Goal: Information Seeking & Learning: Learn about a topic

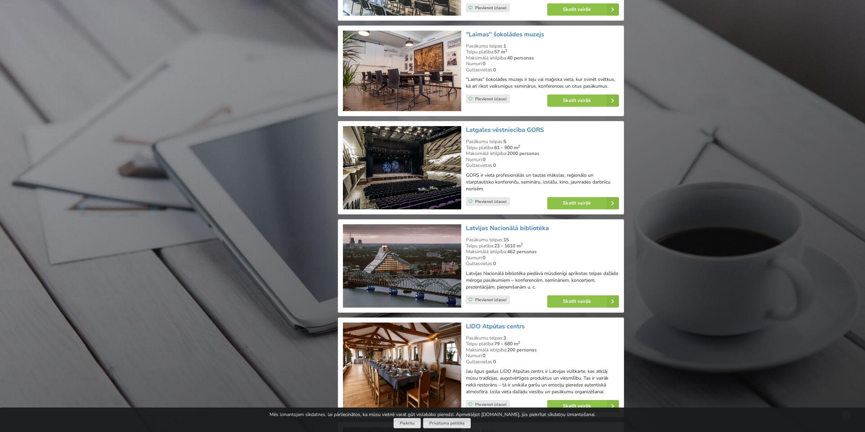
scroll to position [5337, 0]
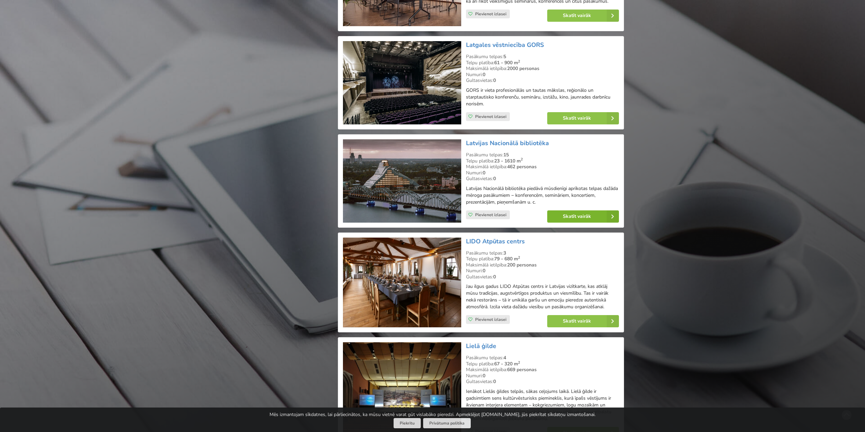
click at [580, 210] on link "Skatīt vairāk" at bounding box center [583, 216] width 72 height 12
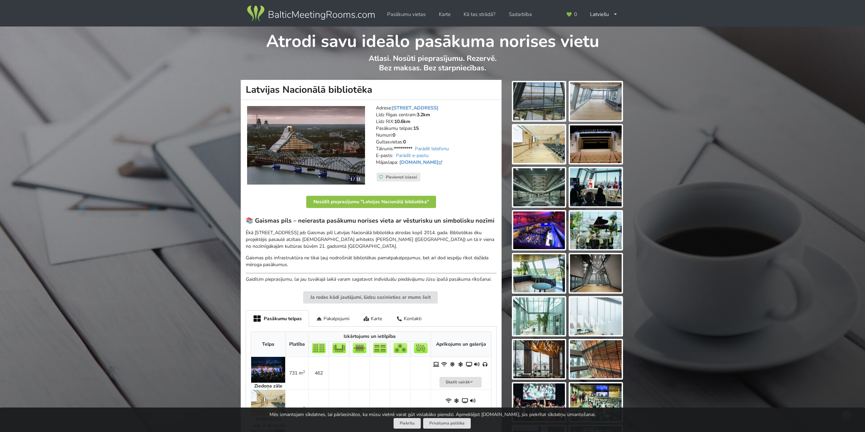
click at [538, 101] on img at bounding box center [539, 101] width 52 height 38
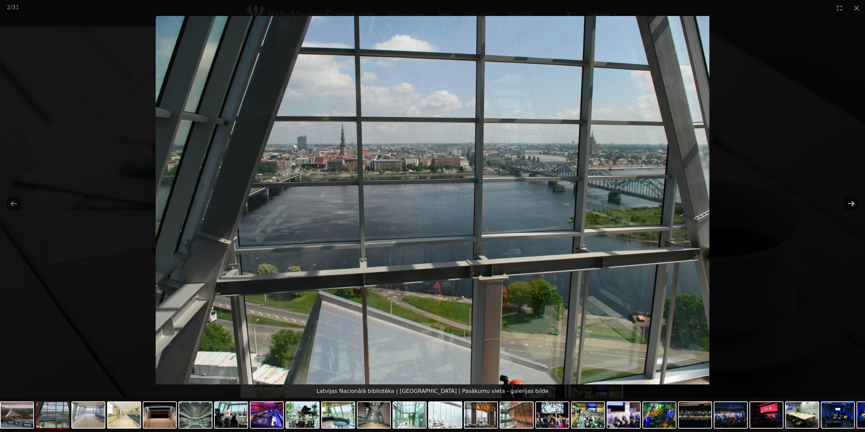
click at [858, 205] on button "Next slide" at bounding box center [851, 203] width 14 height 13
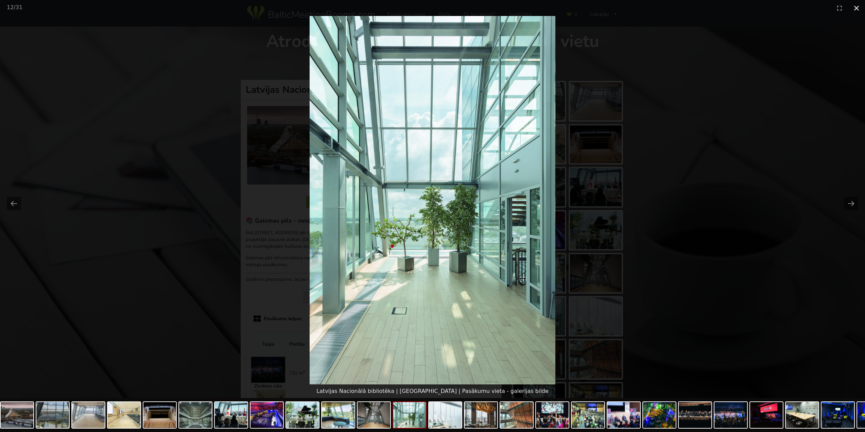
click at [854, 5] on button "Close gallery" at bounding box center [856, 8] width 17 height 16
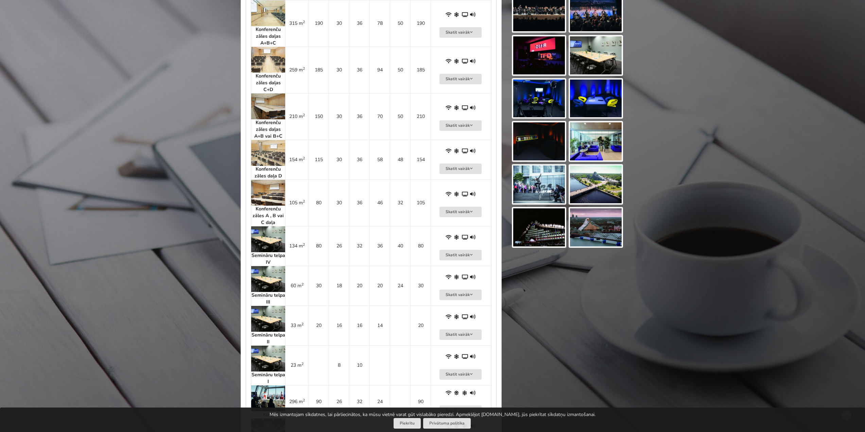
scroll to position [272, 0]
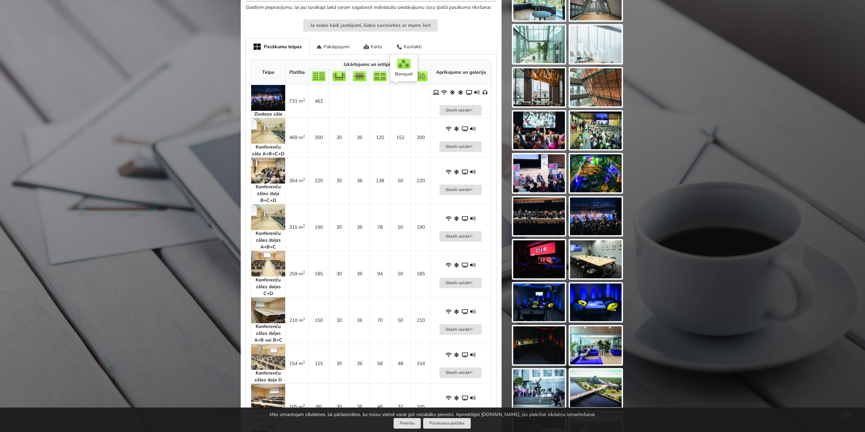
click at [393, 108] on td at bounding box center [400, 101] width 20 height 33
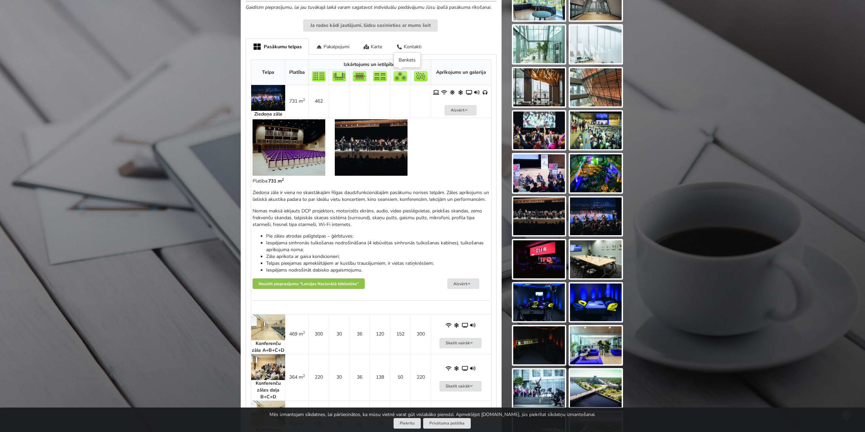
click at [399, 78] on img at bounding box center [401, 76] width 14 height 10
click at [397, 73] on img at bounding box center [401, 76] width 14 height 10
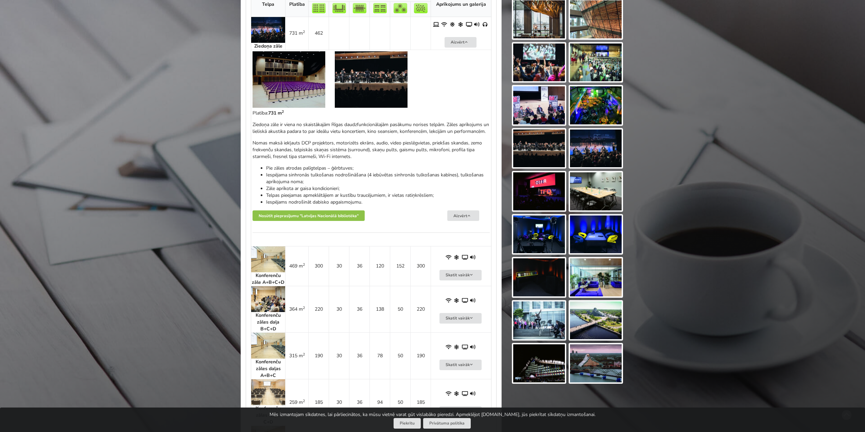
click at [302, 38] on td "731 m 2" at bounding box center [296, 33] width 23 height 33
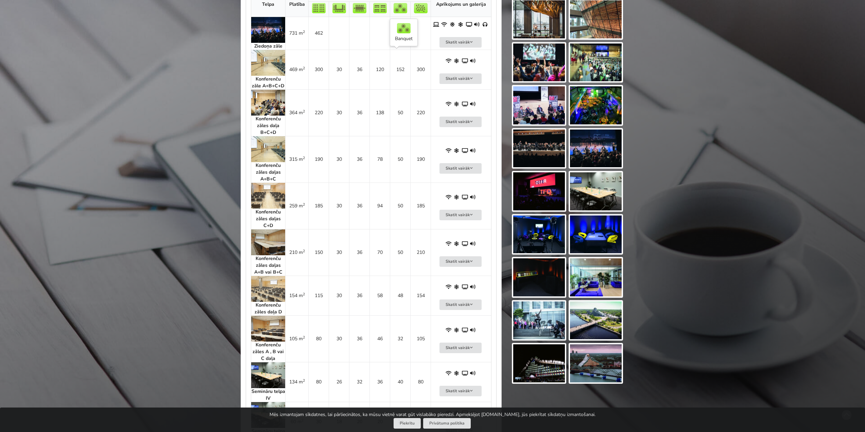
click at [399, 73] on td "152" at bounding box center [400, 70] width 20 height 40
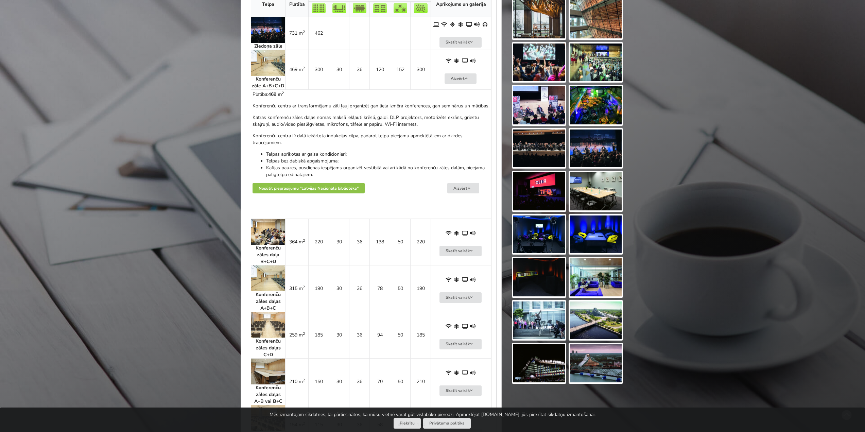
click at [278, 61] on img at bounding box center [268, 63] width 34 height 26
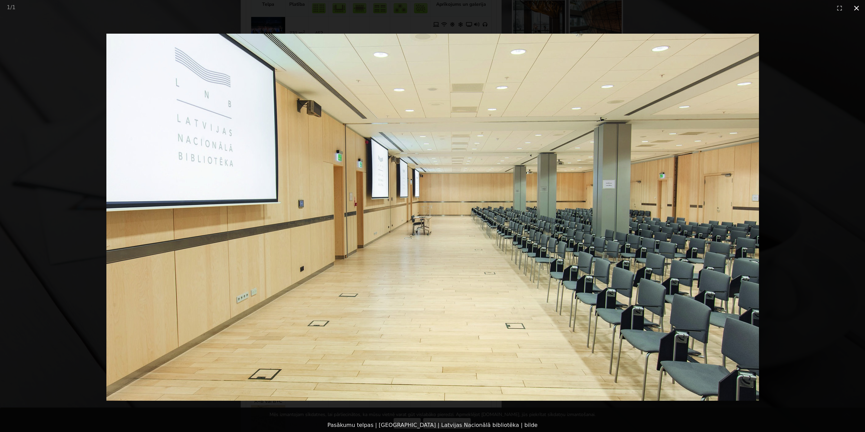
drag, startPoint x: 858, startPoint y: 7, endPoint x: 752, endPoint y: 2, distance: 106.5
click at [858, 7] on button "Close gallery" at bounding box center [856, 8] width 17 height 16
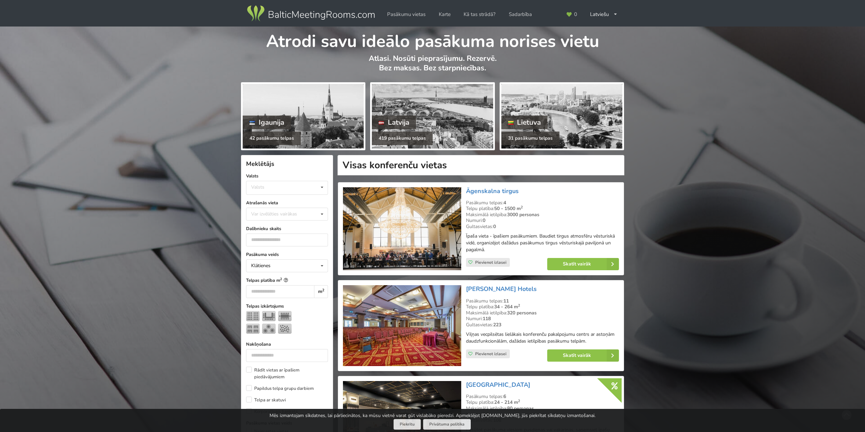
scroll to position [5337, 0]
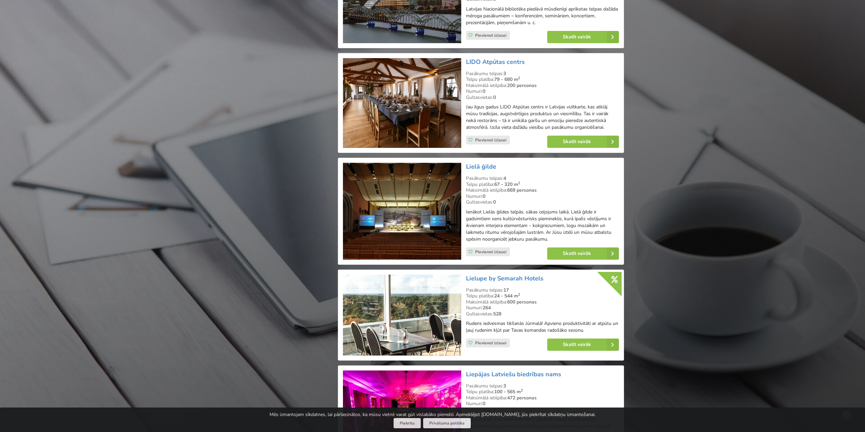
scroll to position [5473, 0]
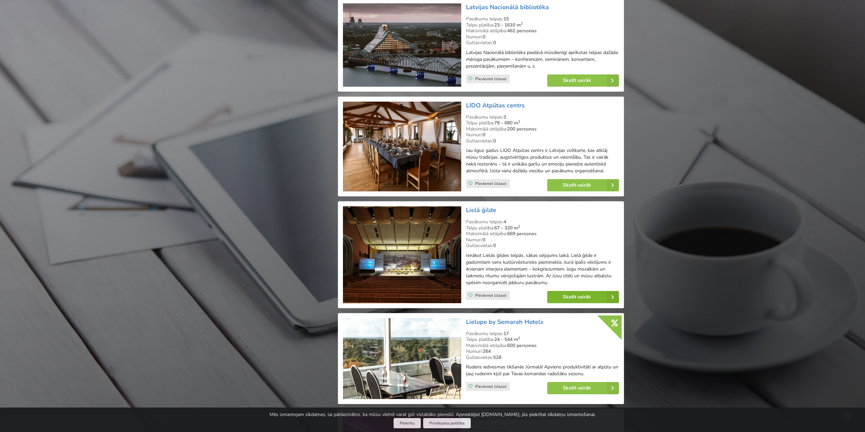
click at [581, 291] on link "Skatīt vairāk" at bounding box center [583, 297] width 72 height 12
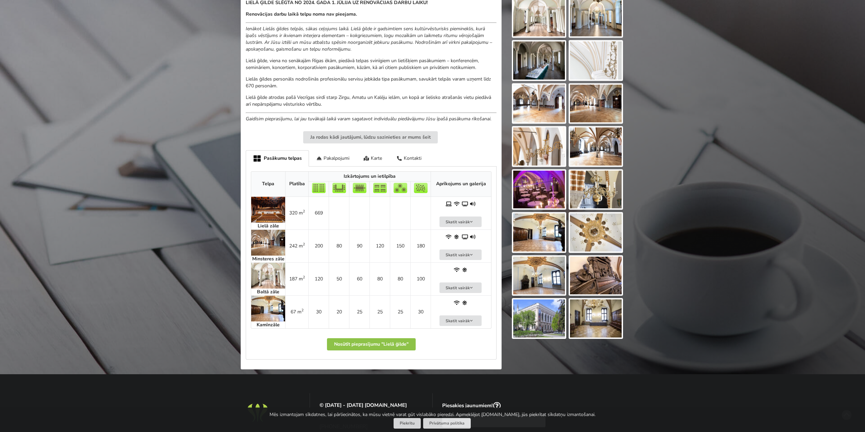
scroll to position [306, 0]
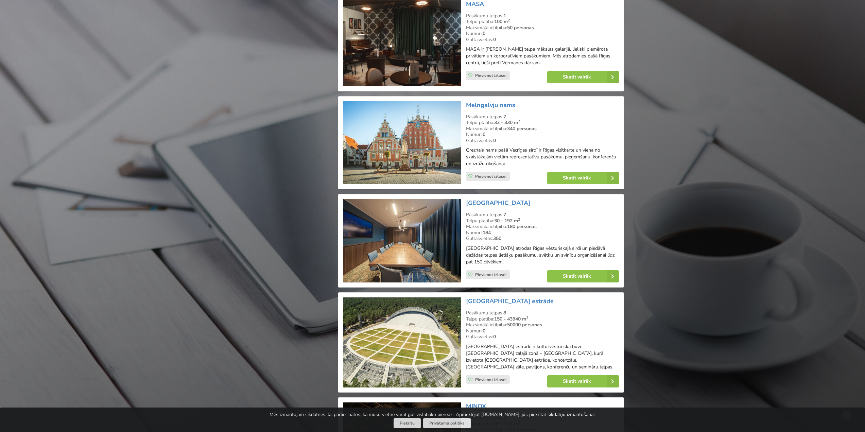
scroll to position [6459, 0]
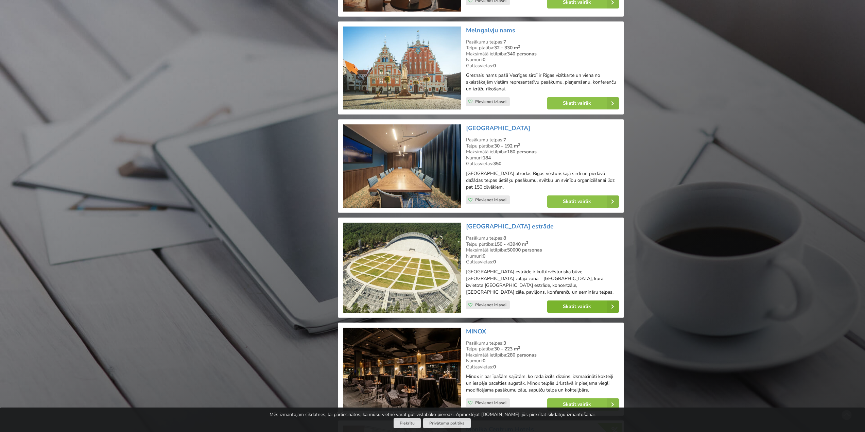
click at [573, 300] on link "Skatīt vairāk" at bounding box center [583, 306] width 72 height 12
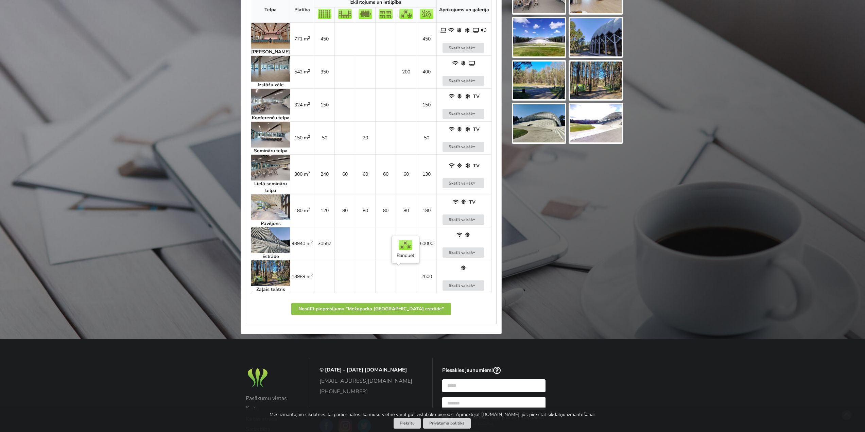
scroll to position [374, 0]
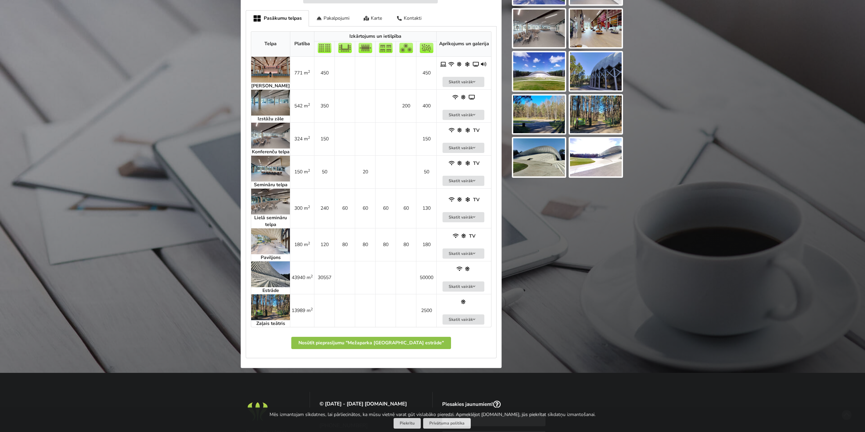
click at [275, 101] on img at bounding box center [270, 103] width 39 height 26
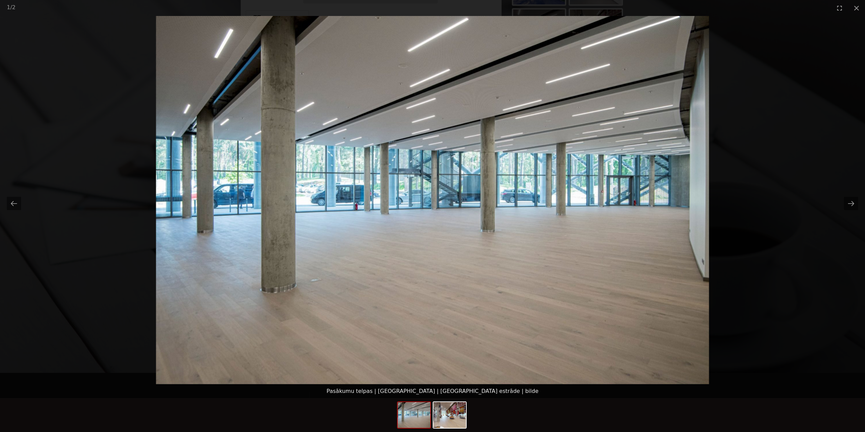
click at [842, 202] on picture at bounding box center [432, 200] width 865 height 368
click at [859, 201] on picture at bounding box center [432, 200] width 865 height 368
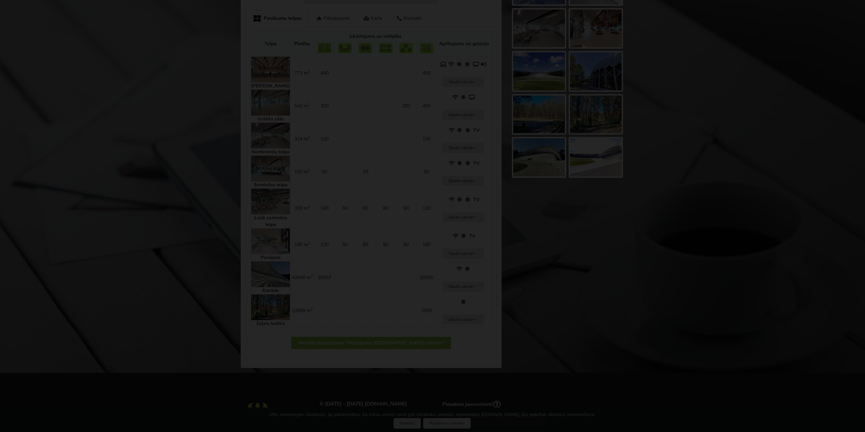
click at [843, 204] on picture at bounding box center [432, 200] width 865 height 368
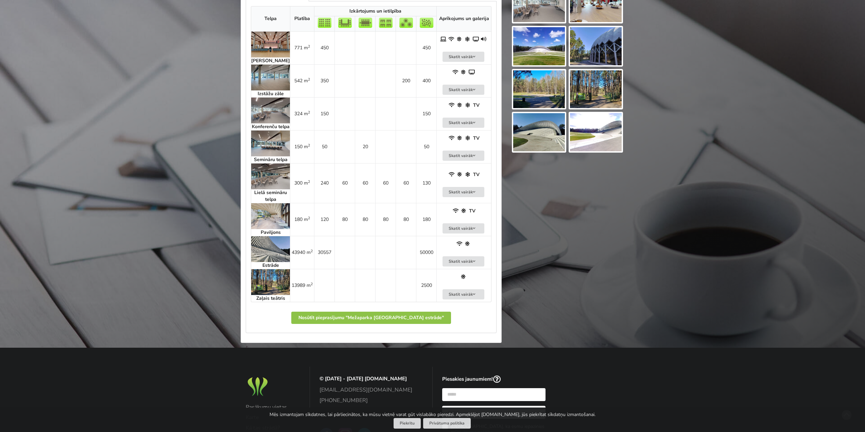
scroll to position [408, 0]
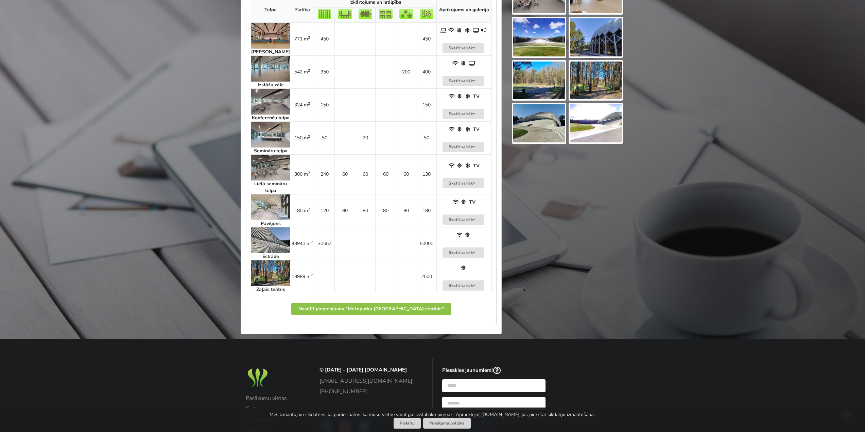
click at [275, 174] on img at bounding box center [270, 168] width 39 height 26
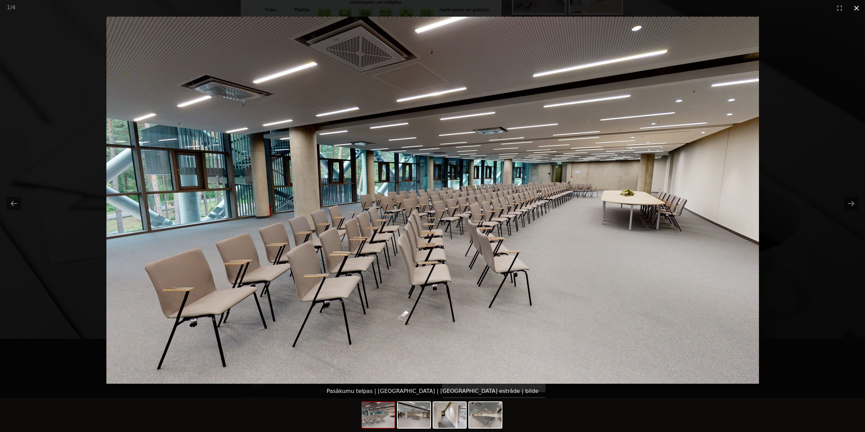
click at [857, 5] on button "Close gallery" at bounding box center [856, 8] width 17 height 16
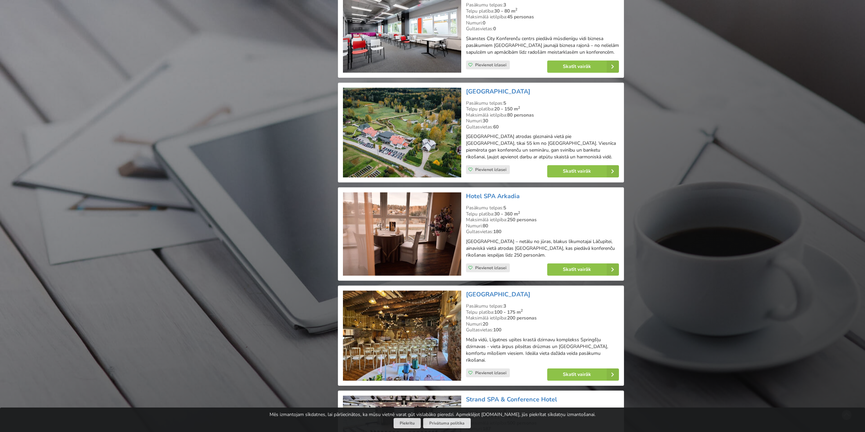
scroll to position [10504, 0]
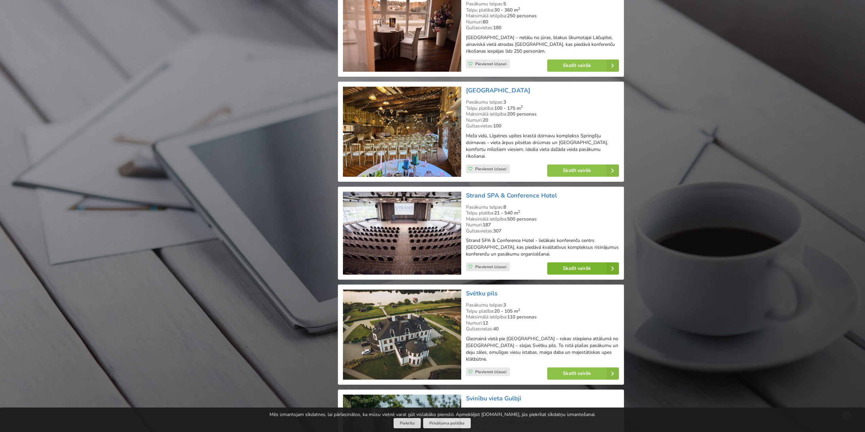
click at [581, 262] on link "Skatīt vairāk" at bounding box center [583, 268] width 72 height 12
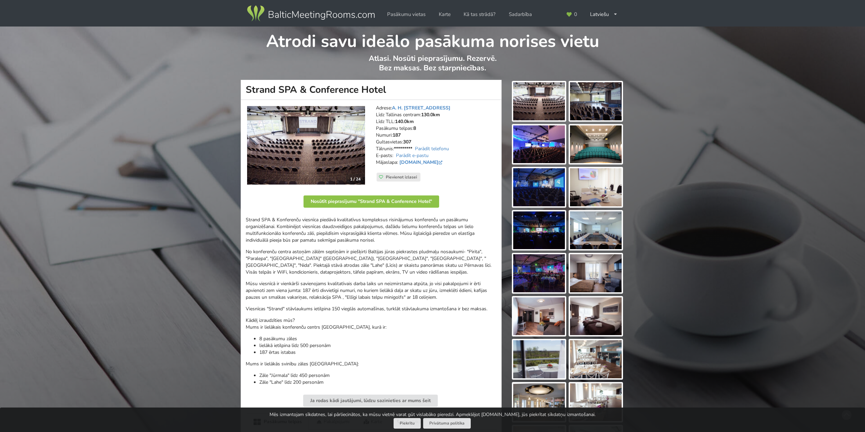
click at [548, 107] on img at bounding box center [539, 101] width 52 height 38
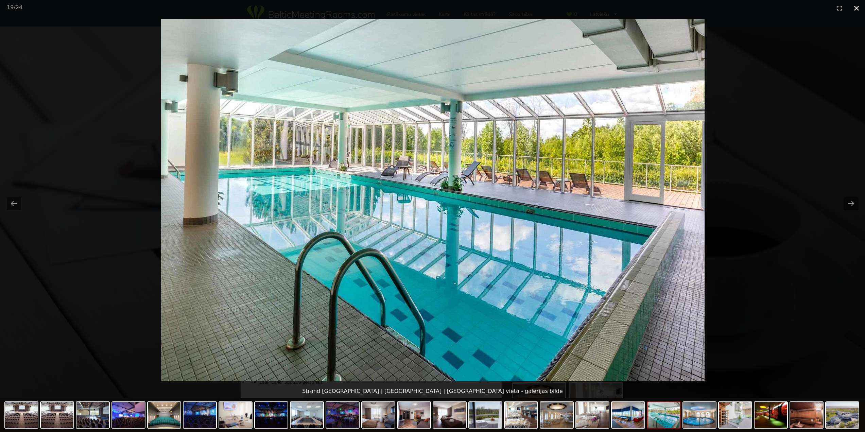
click at [858, 7] on button "Close gallery" at bounding box center [856, 8] width 17 height 16
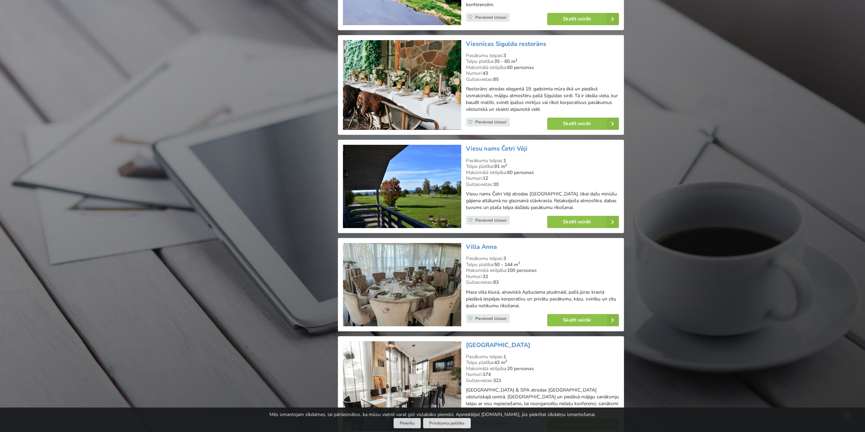
scroll to position [11625, 0]
